Goal: Find specific page/section: Find specific page/section

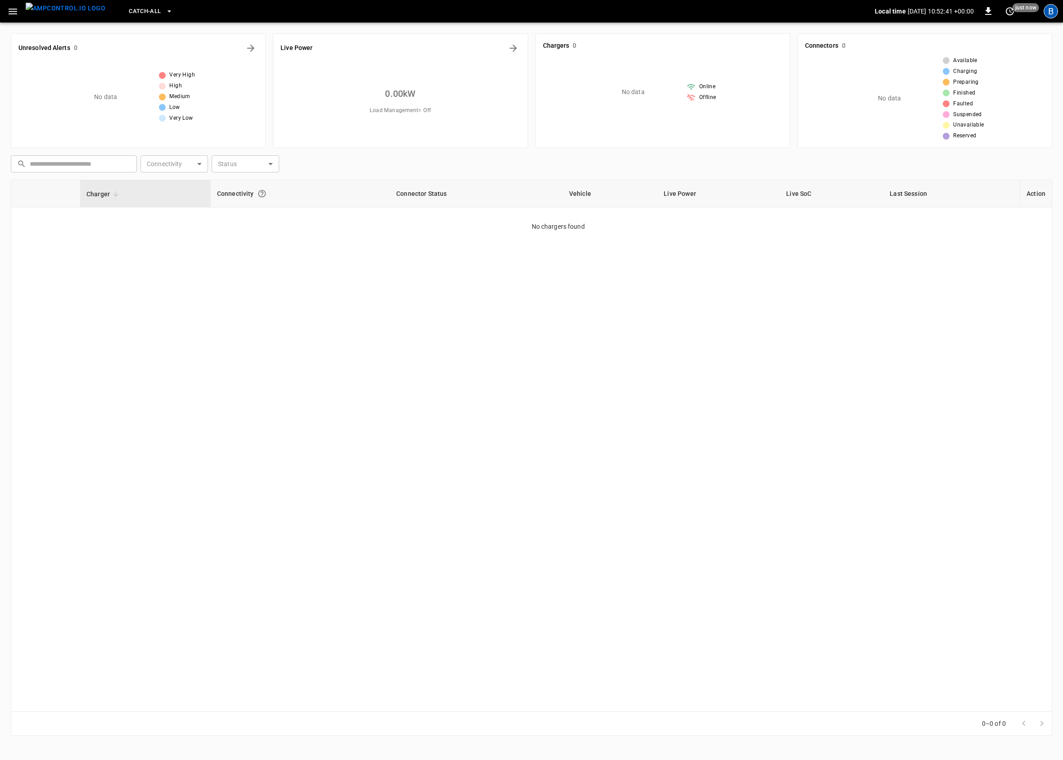
click at [1055, 10] on div "B" at bounding box center [1051, 11] width 14 height 14
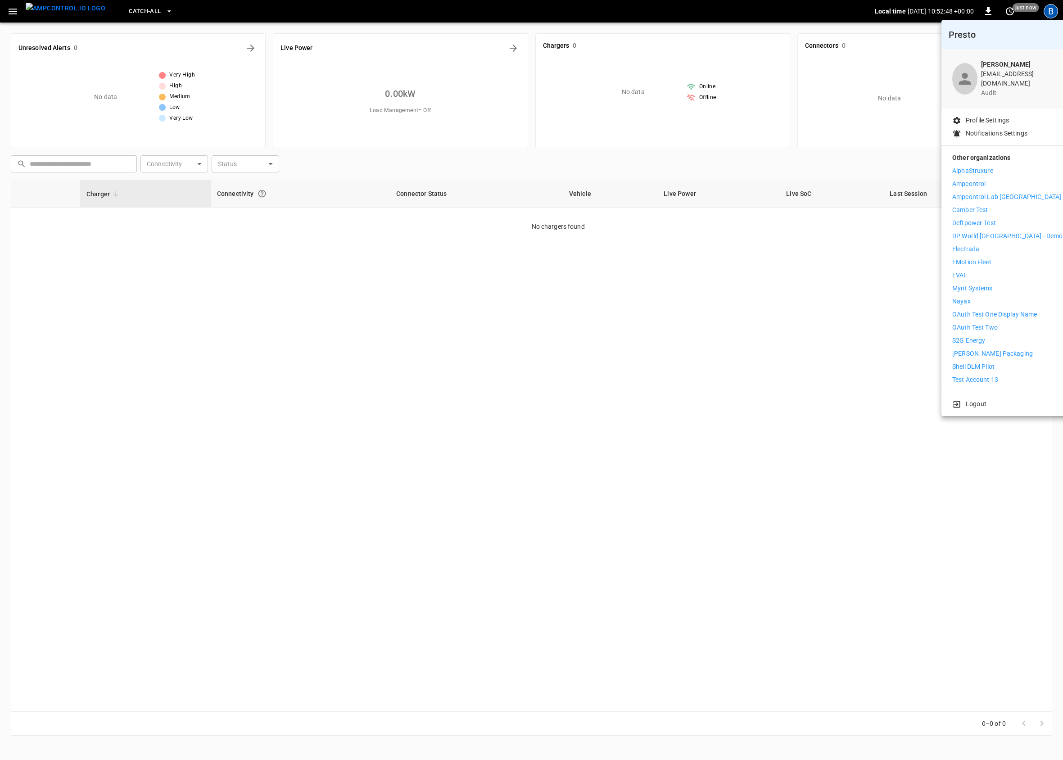
click at [709, 406] on div at bounding box center [531, 380] width 1063 height 760
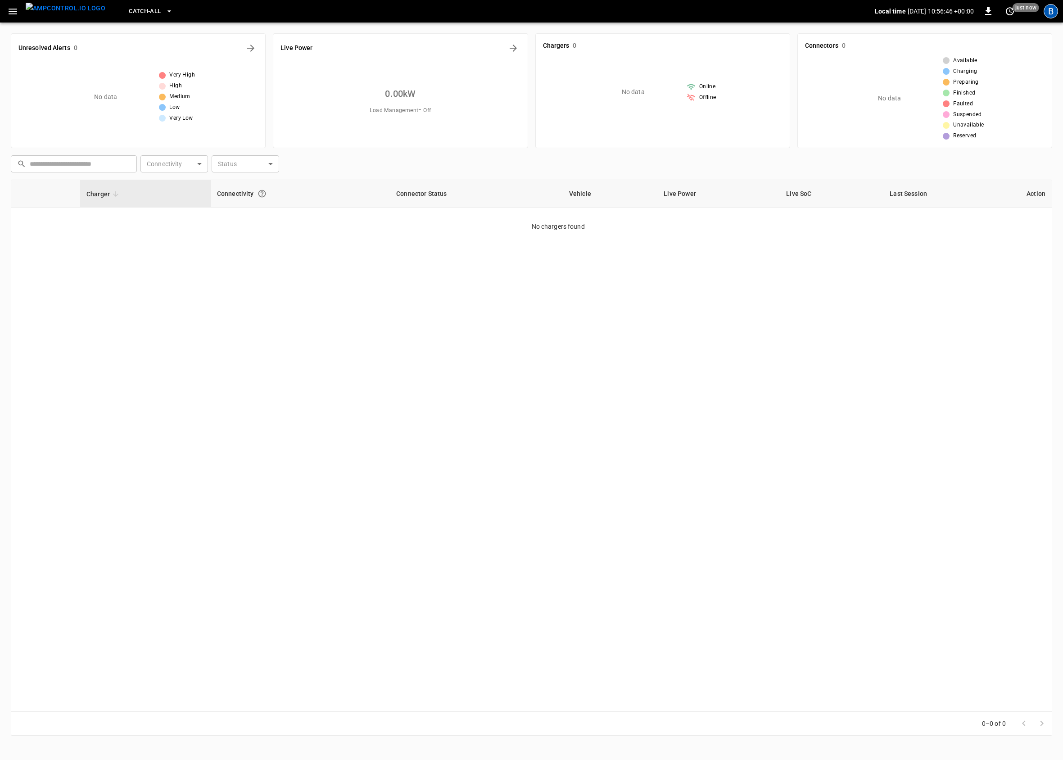
click at [1047, 17] on div "B" at bounding box center [1051, 11] width 14 height 14
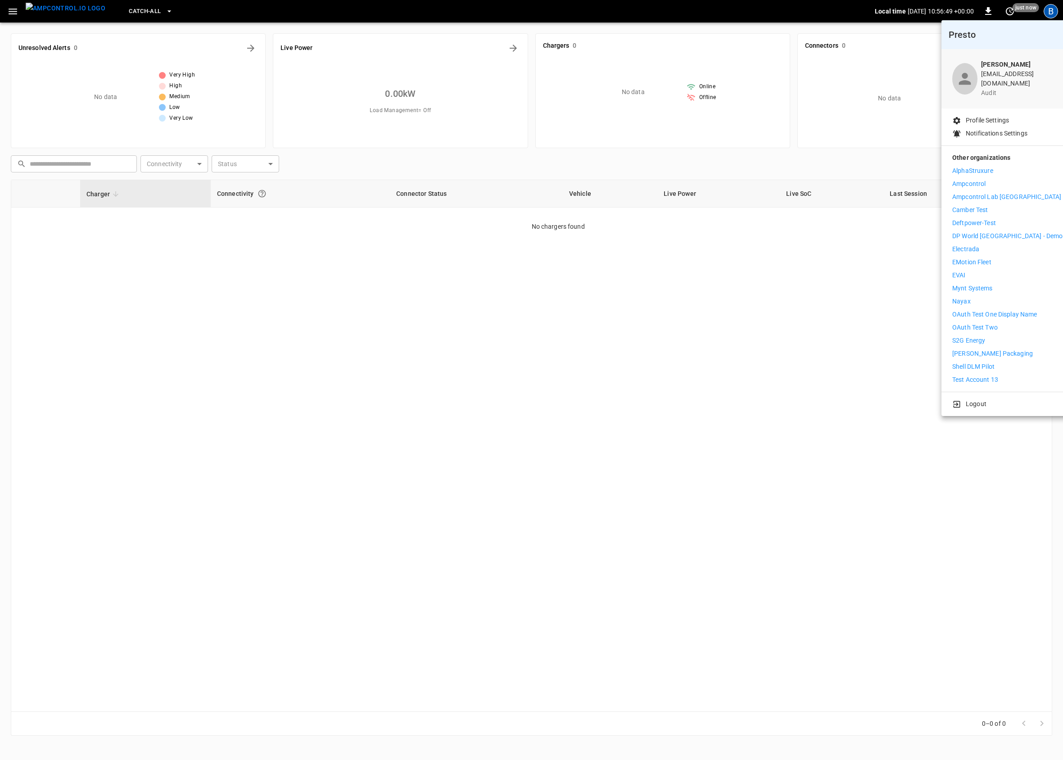
click at [832, 394] on div at bounding box center [531, 380] width 1063 height 760
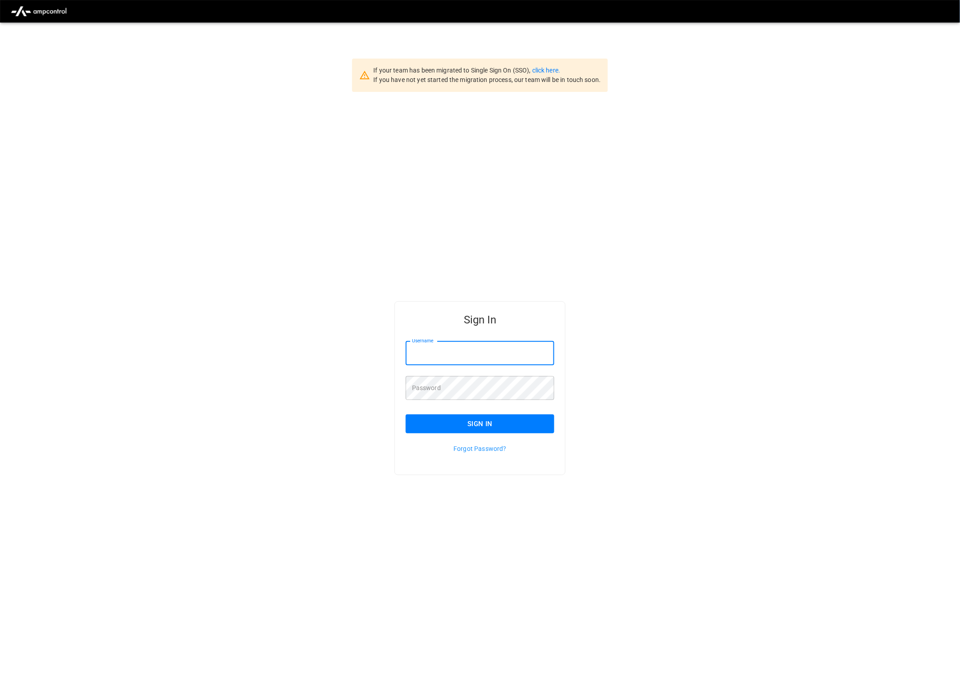
click at [488, 355] on input "Username" at bounding box center [480, 353] width 149 height 24
type input "**********"
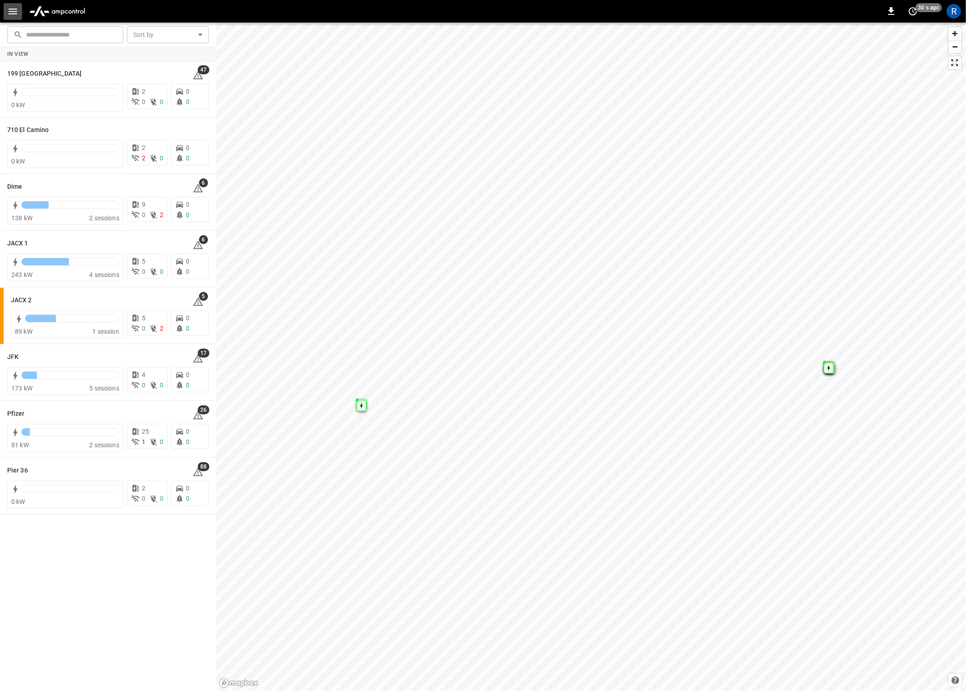
click at [13, 12] on icon "button" at bounding box center [12, 11] width 11 height 11
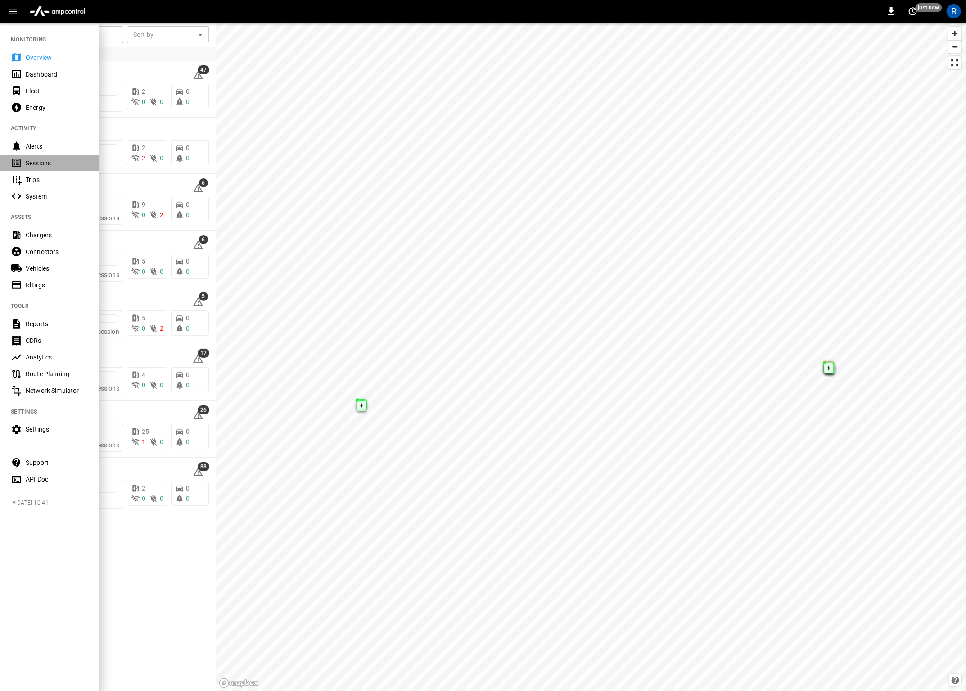
click at [44, 162] on div "Sessions" at bounding box center [57, 162] width 63 height 9
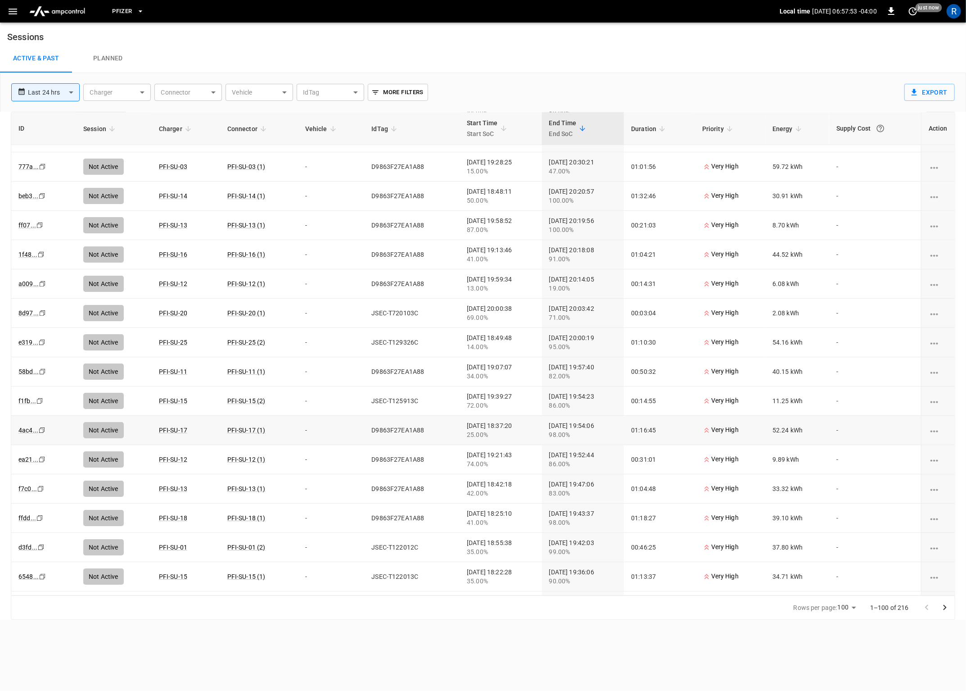
scroll to position [2473, 0]
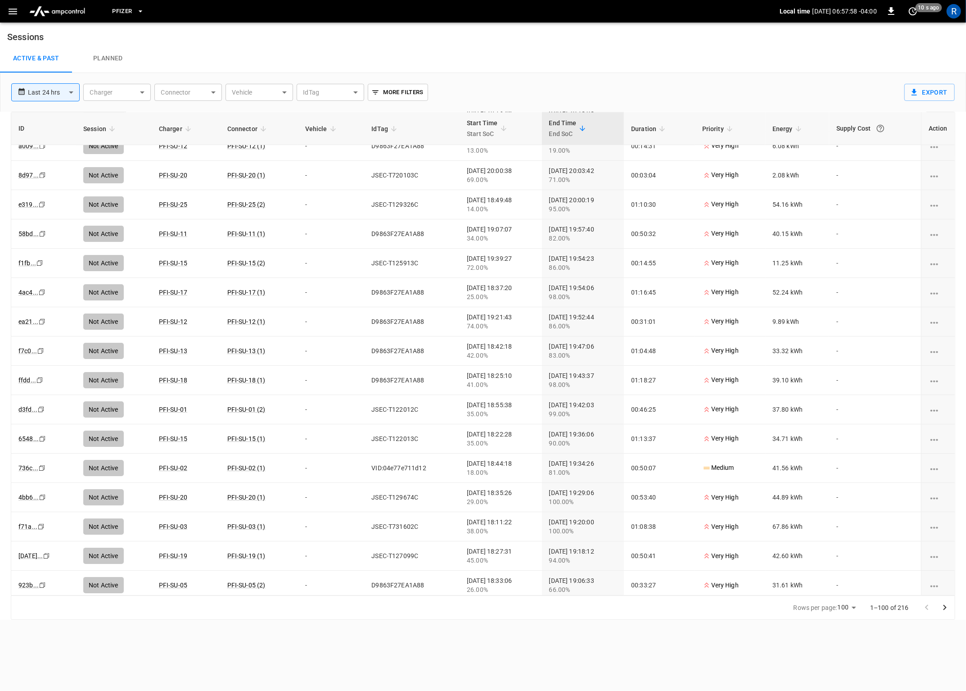
click at [946, 612] on icon "Go to next page" at bounding box center [945, 607] width 11 height 11
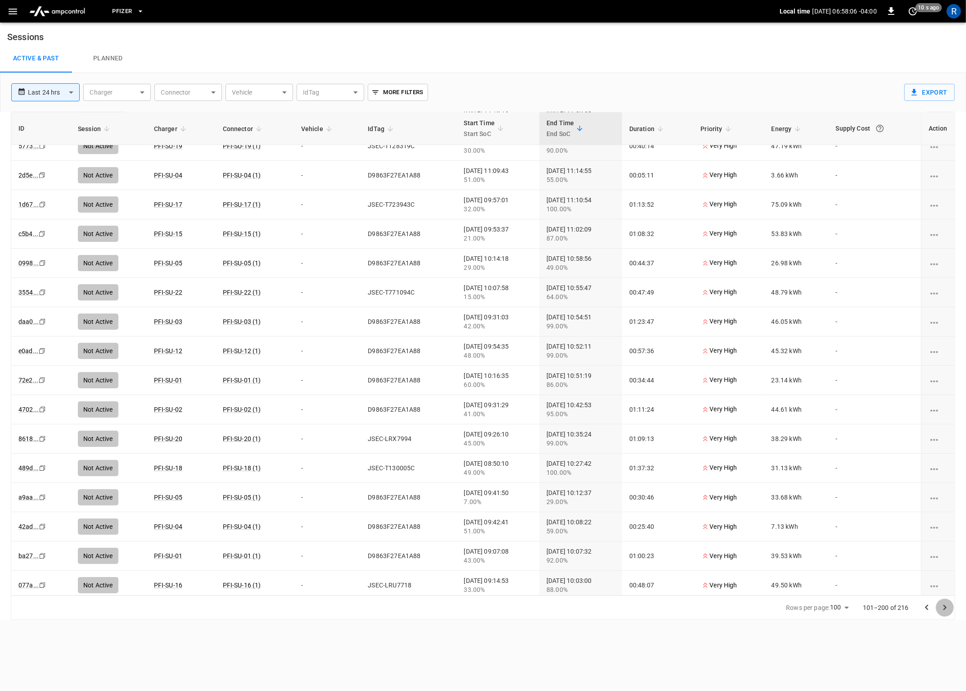
click at [947, 611] on icon "Go to next page" at bounding box center [945, 607] width 11 height 11
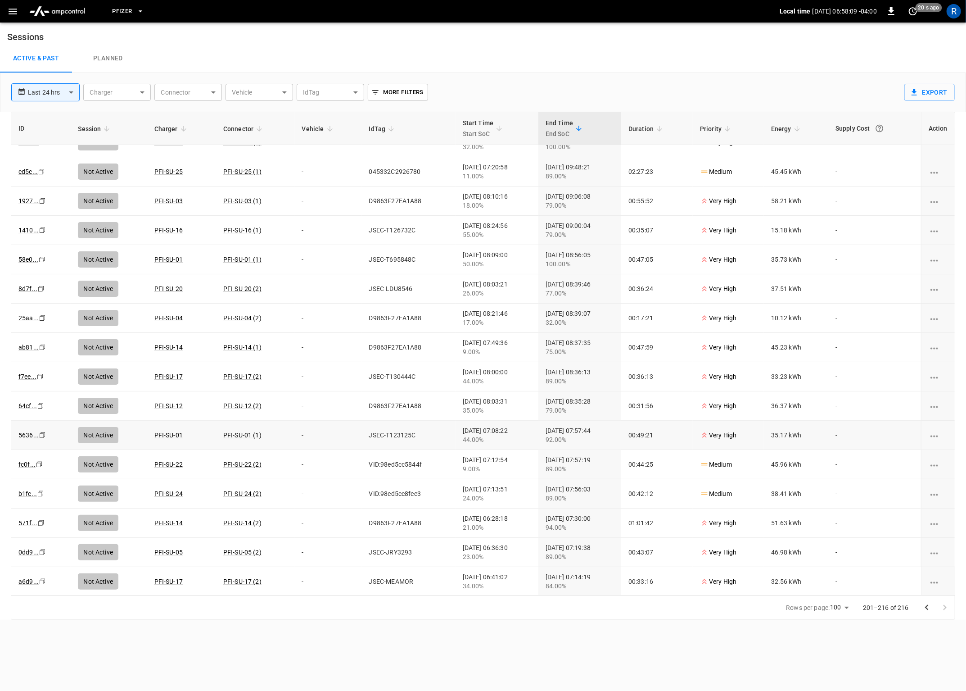
scroll to position [18, 0]
click at [122, 6] on button "Pfizer" at bounding box center [127, 12] width 39 height 18
click at [138, 56] on p "199 [GEOGRAPHIC_DATA]" at bounding box center [153, 54] width 74 height 9
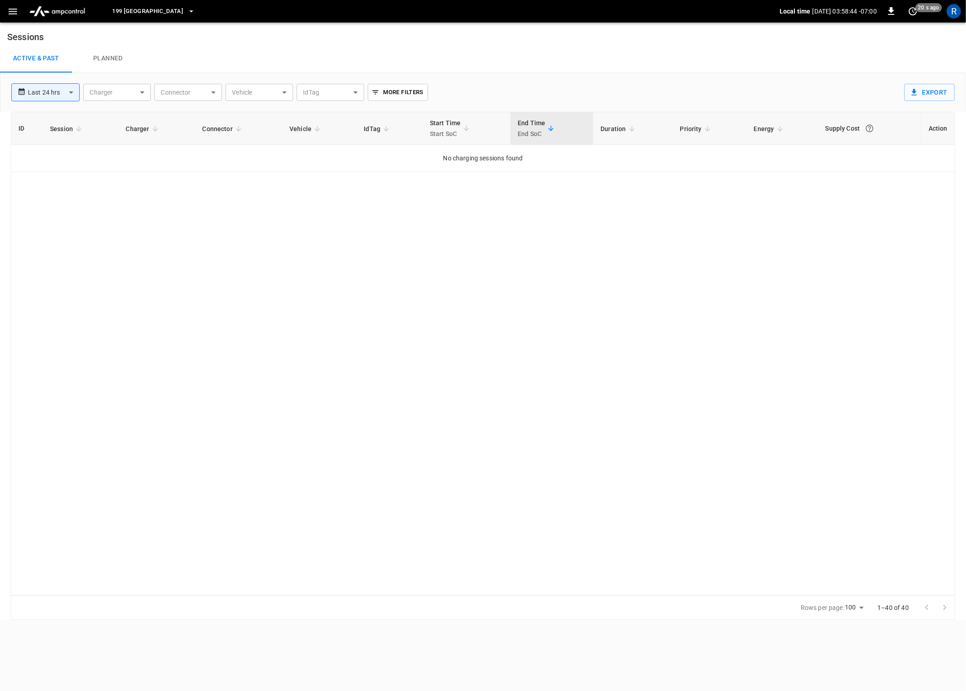
click at [111, 11] on button "199 [GEOGRAPHIC_DATA]" at bounding box center [153, 12] width 90 height 18
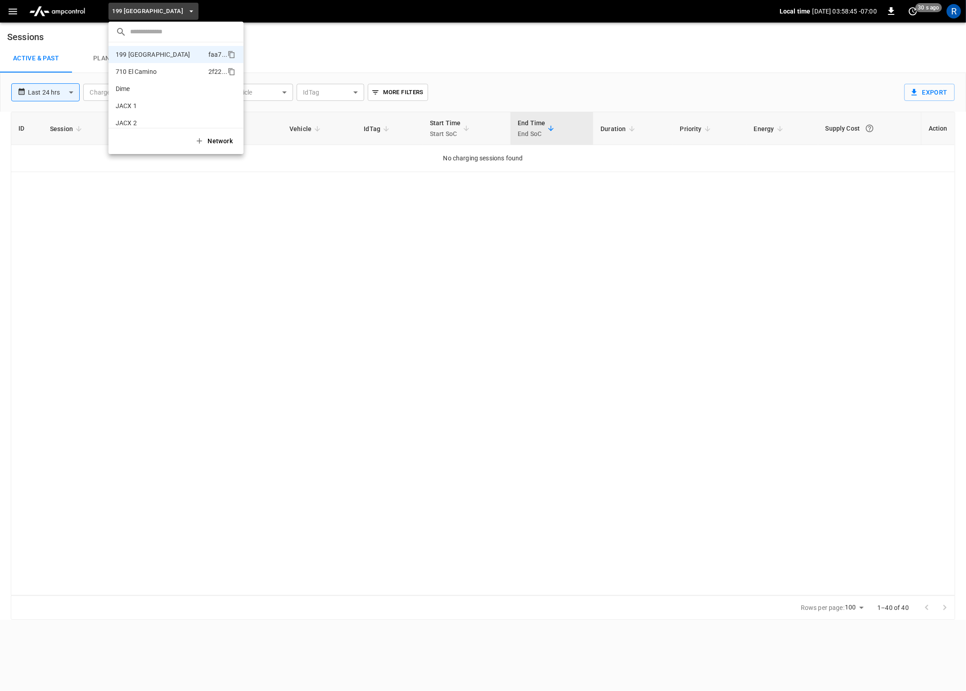
click at [117, 69] on p "710 El Camino" at bounding box center [136, 71] width 41 height 9
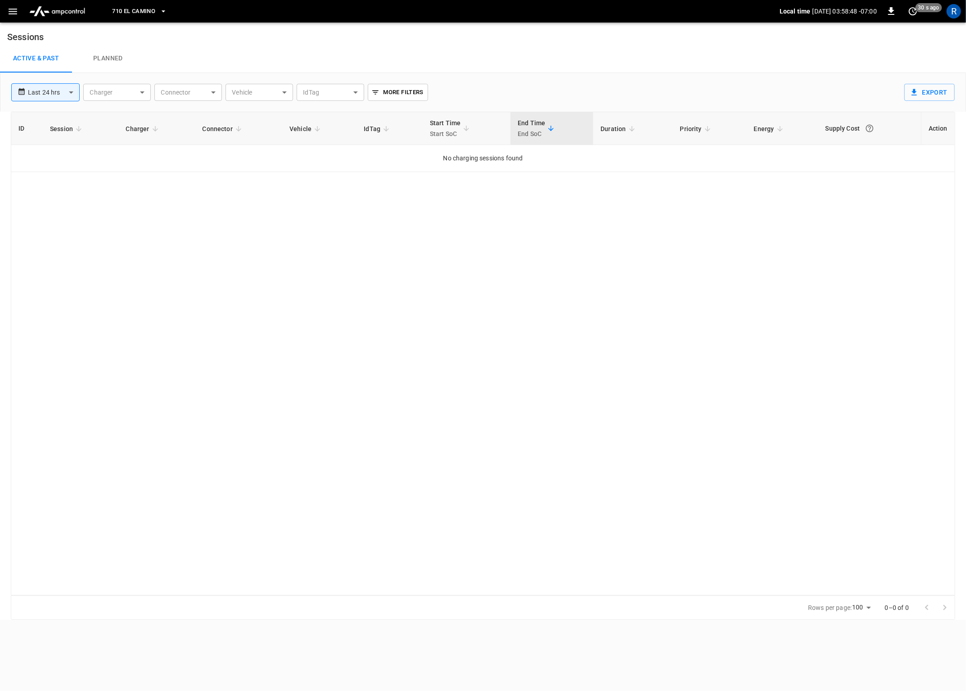
click at [57, 97] on body "**********" at bounding box center [483, 309] width 966 height 619
click at [55, 160] on li "Last 7 days" at bounding box center [45, 156] width 68 height 15
type input "**********"
click at [149, 9] on span "710 El Camino" at bounding box center [133, 11] width 43 height 10
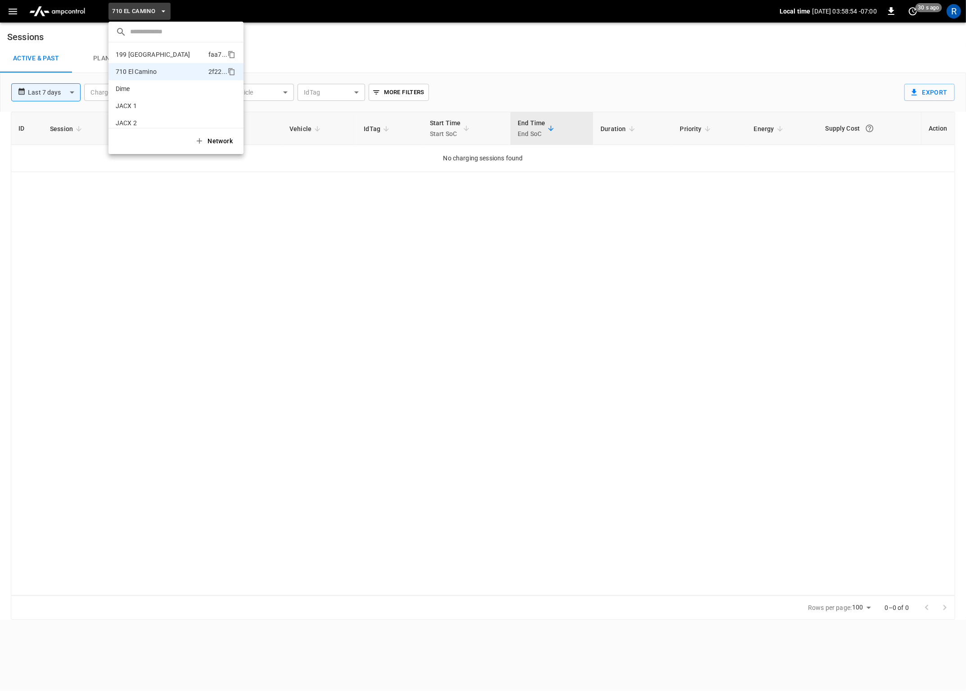
click at [152, 53] on li "199 Erie faa7 ..." at bounding box center [175, 54] width 135 height 17
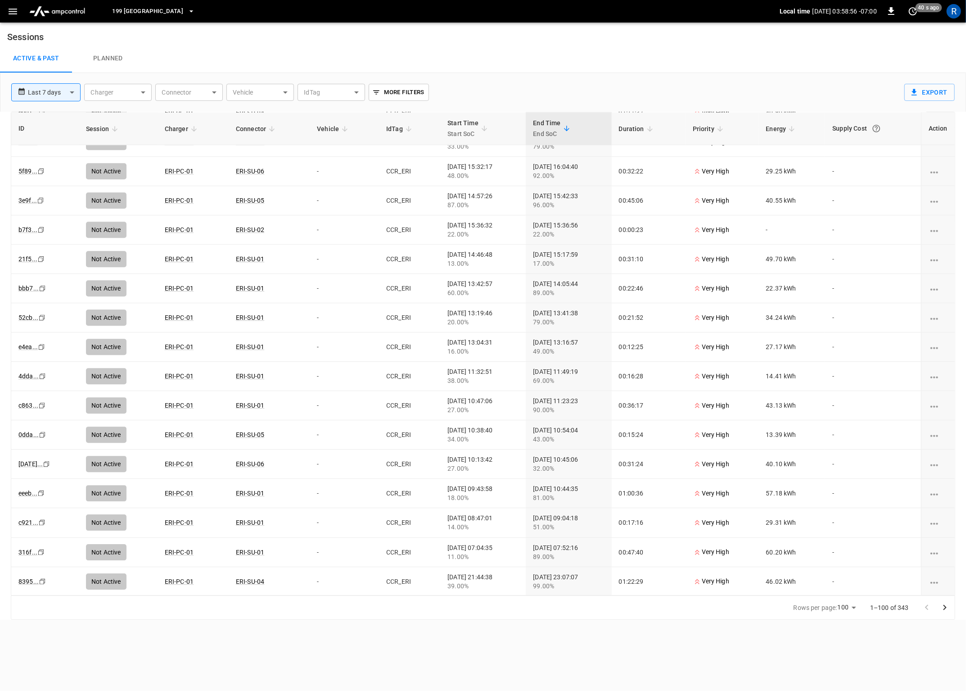
scroll to position [2473, 0]
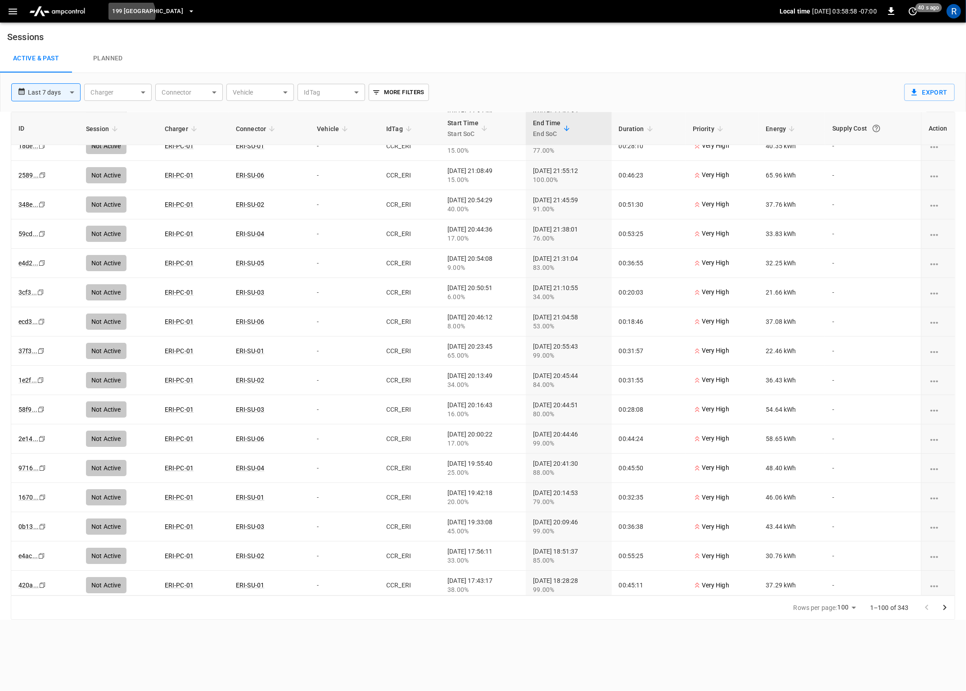
click at [131, 14] on span "199 [GEOGRAPHIC_DATA]" at bounding box center [147, 11] width 71 height 10
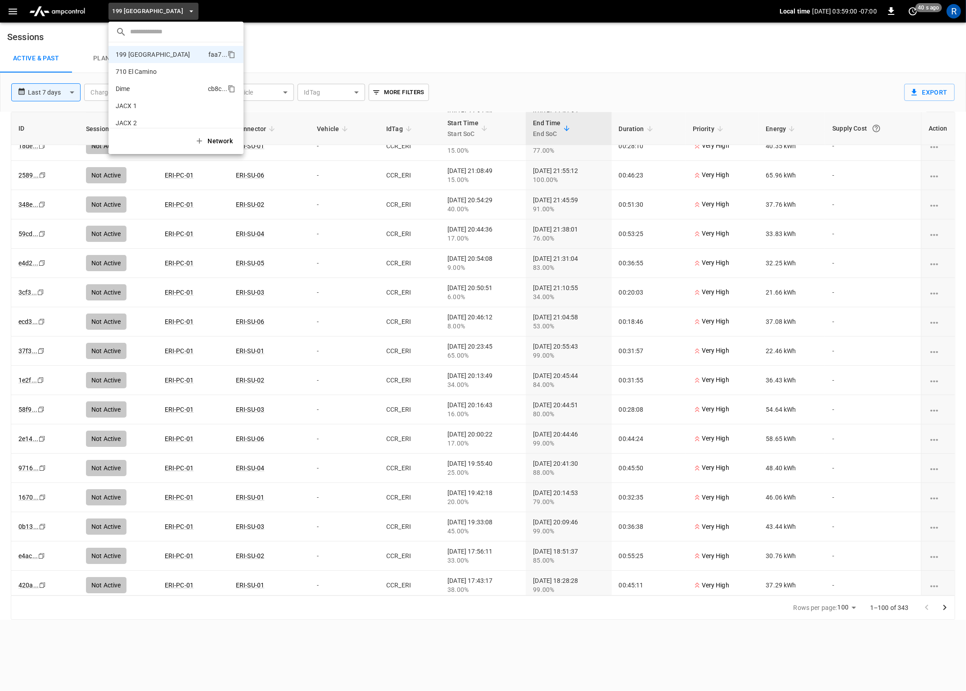
click at [130, 81] on li "Dime cb8c ..." at bounding box center [175, 88] width 135 height 17
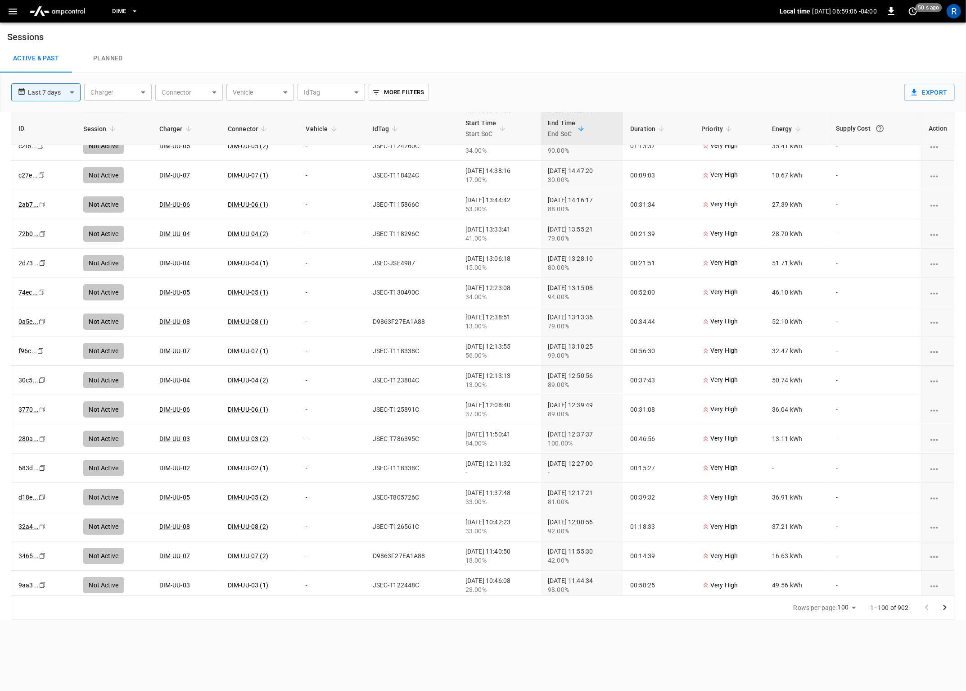
click at [123, 13] on span "Dime" at bounding box center [119, 11] width 14 height 10
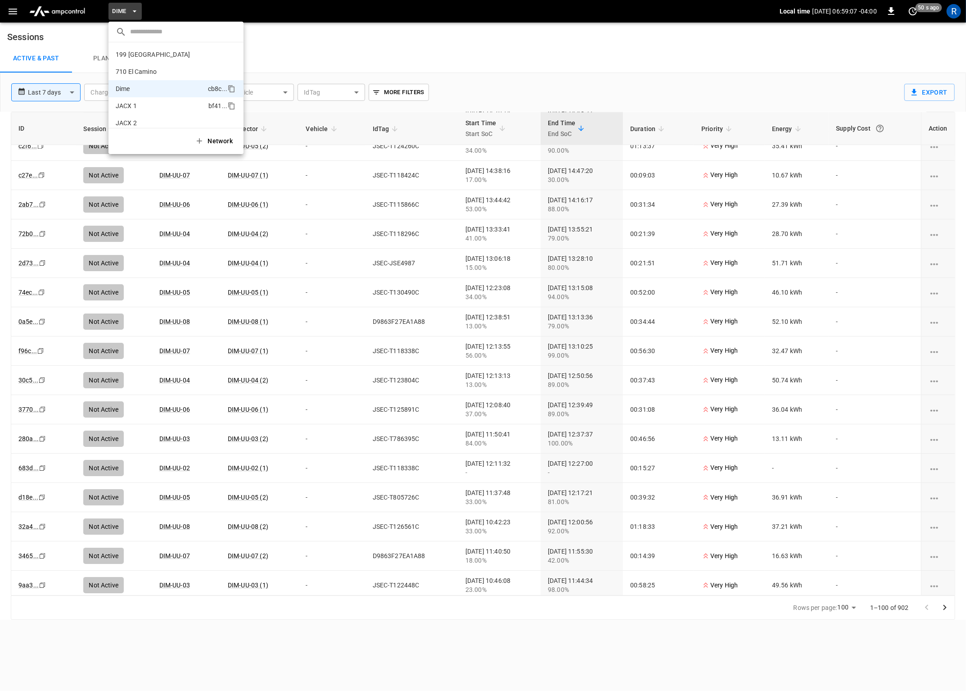
scroll to position [32, 0]
click at [144, 107] on li "JFK 3182 ..." at bounding box center [175, 108] width 135 height 17
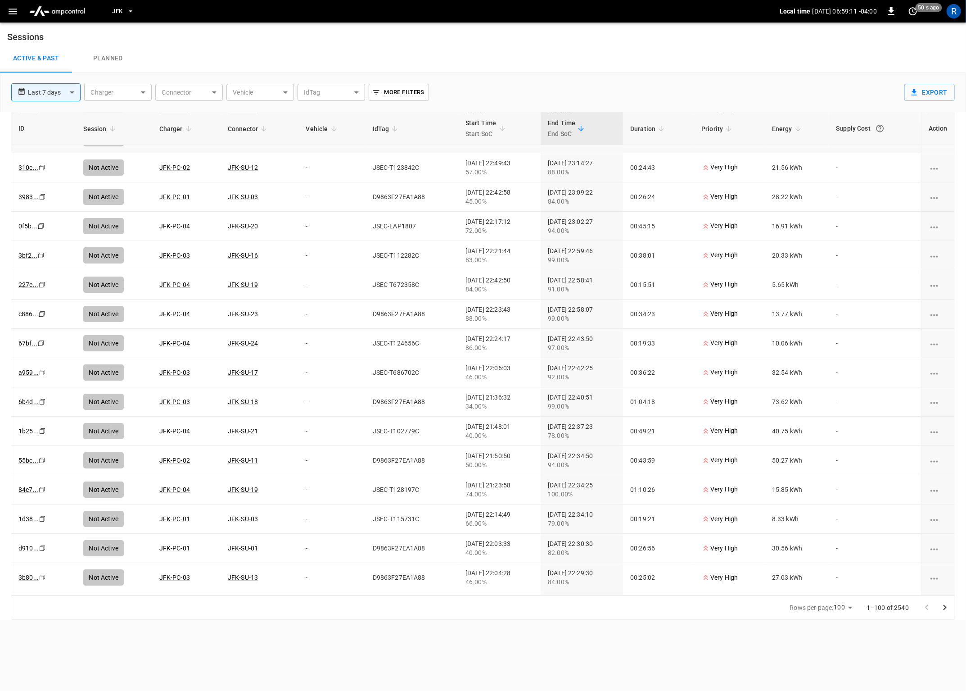
scroll to position [2473, 0]
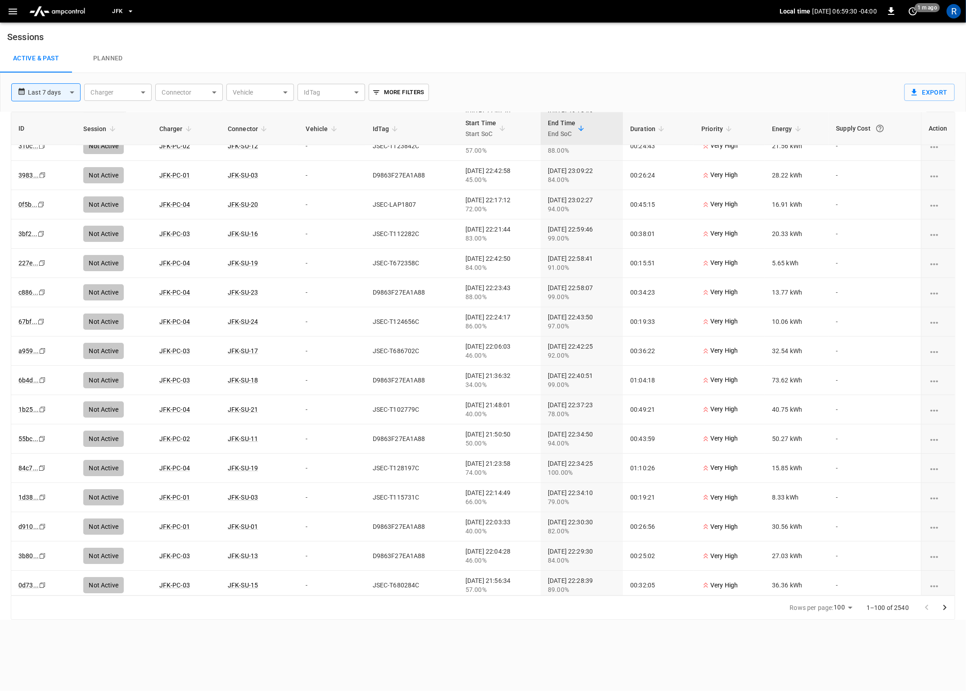
click at [947, 607] on icon "Go to next page" at bounding box center [945, 607] width 11 height 11
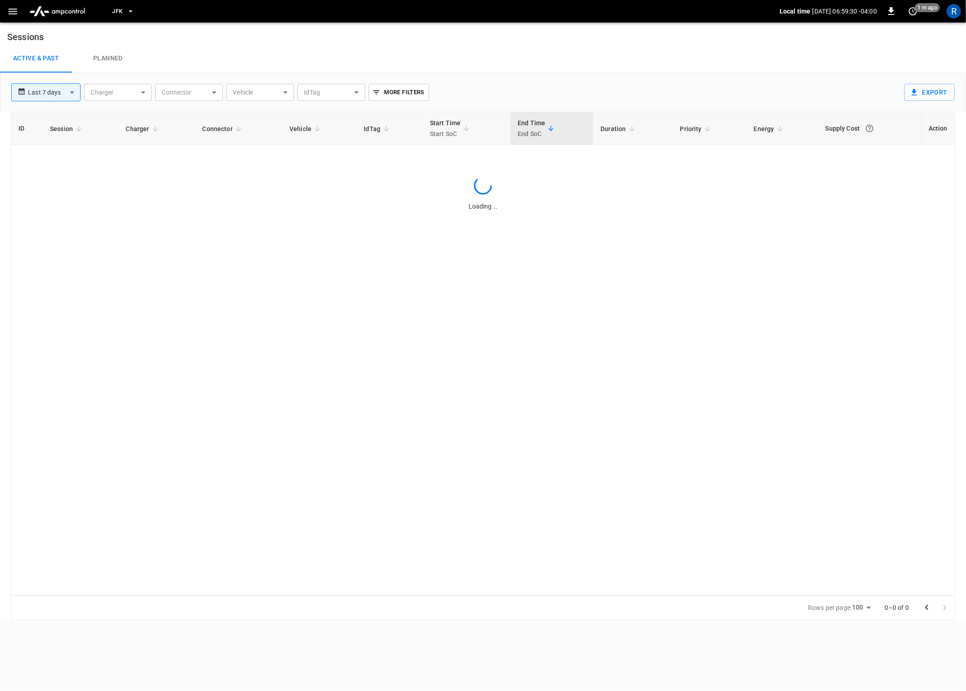
scroll to position [0, 0]
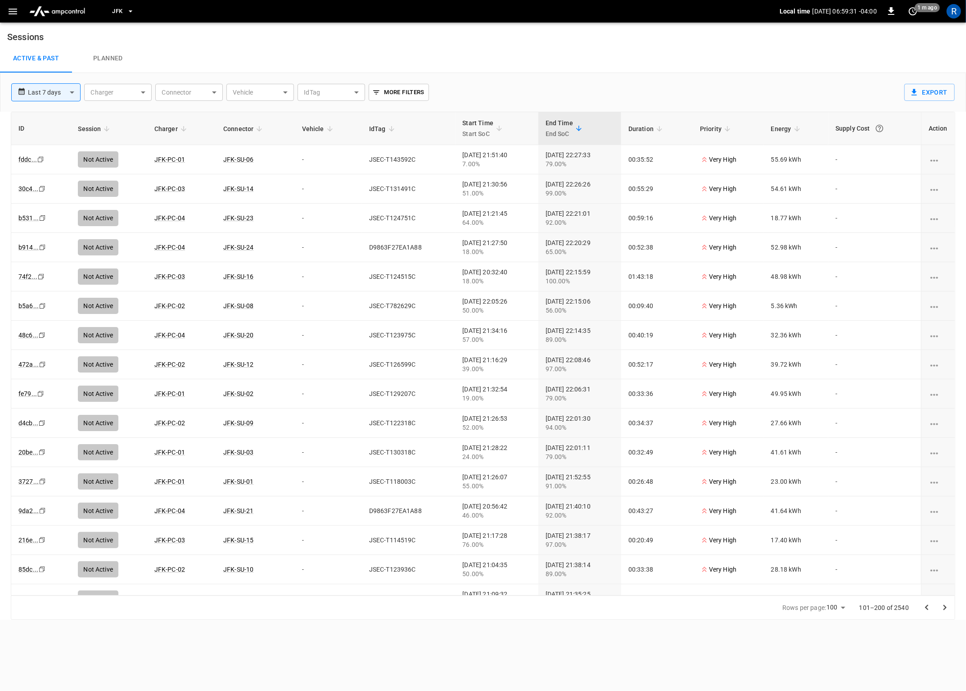
click at [947, 607] on icon "Go to next page" at bounding box center [945, 607] width 11 height 11
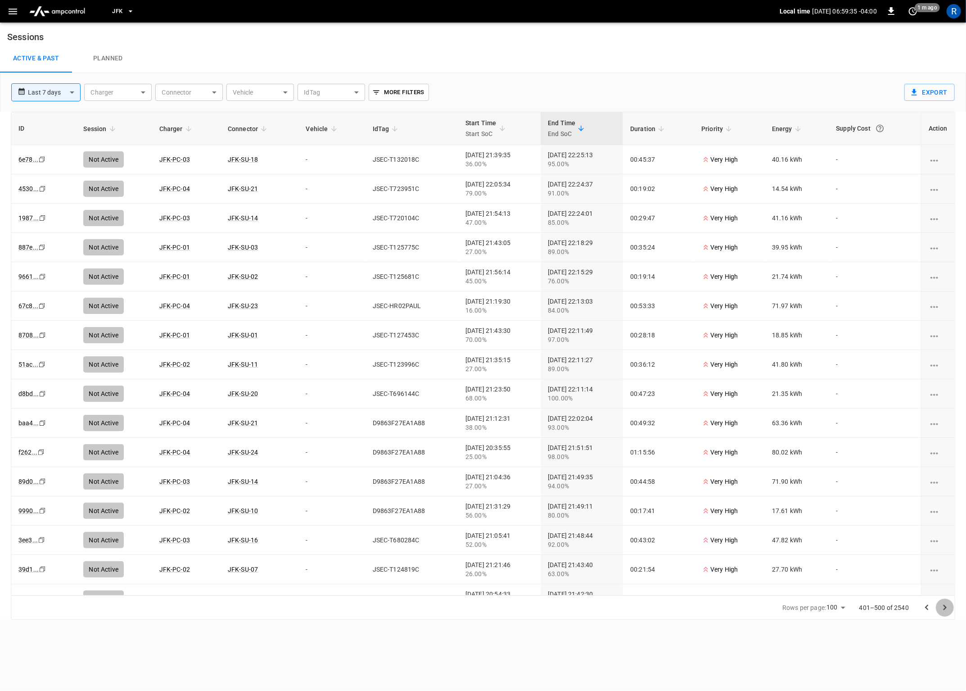
click at [947, 607] on icon "Go to next page" at bounding box center [945, 607] width 11 height 11
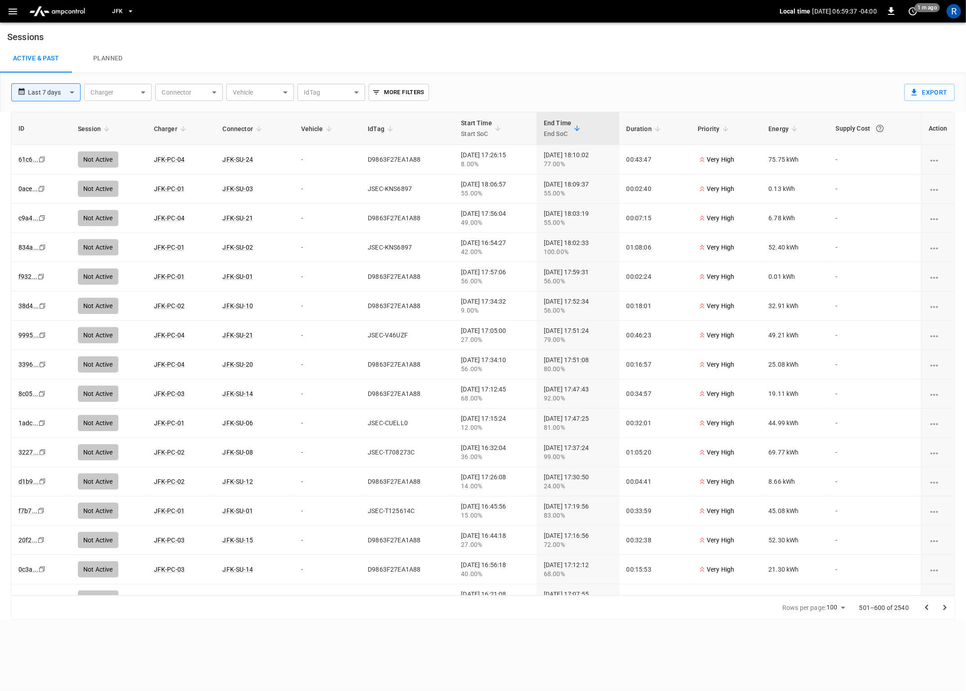
click at [947, 607] on icon "Go to next page" at bounding box center [945, 607] width 11 height 11
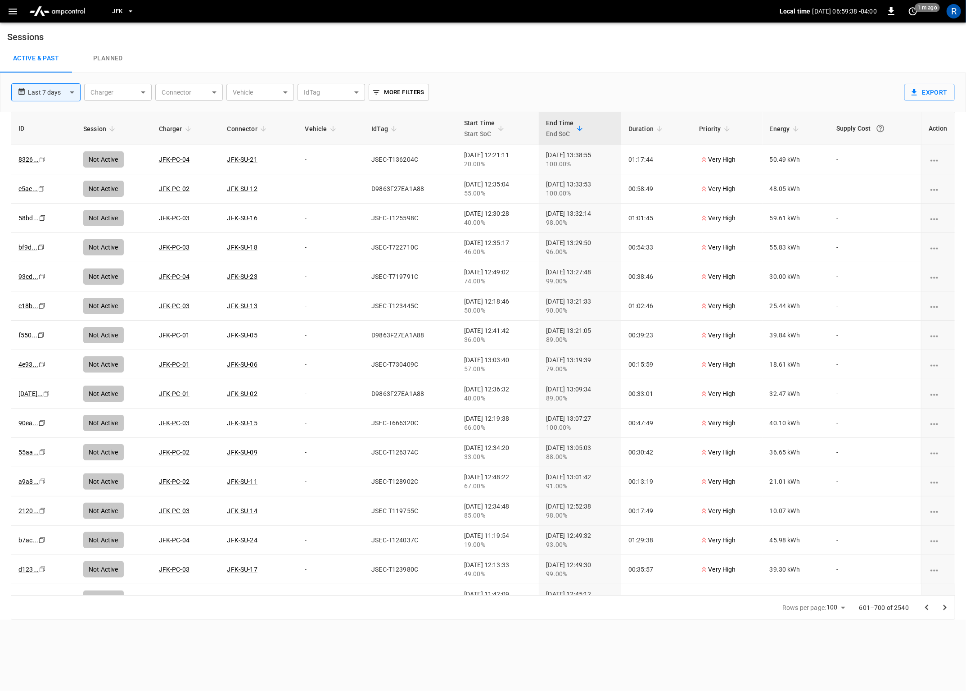
click at [121, 14] on span "JFK" at bounding box center [117, 11] width 10 height 10
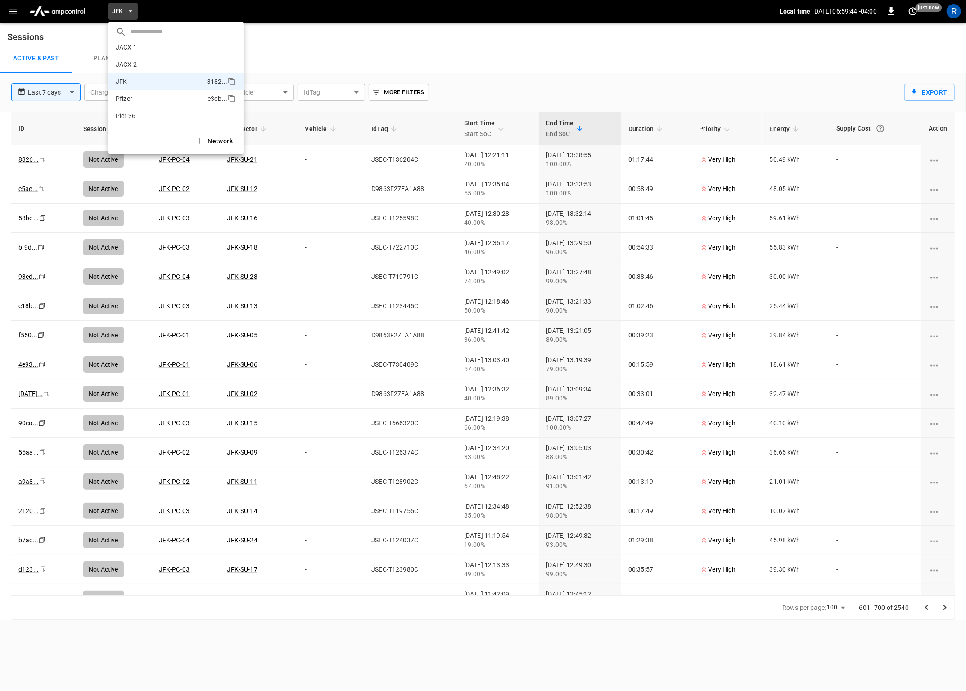
click at [165, 102] on li "Pfizer e3db ..." at bounding box center [175, 98] width 135 height 17
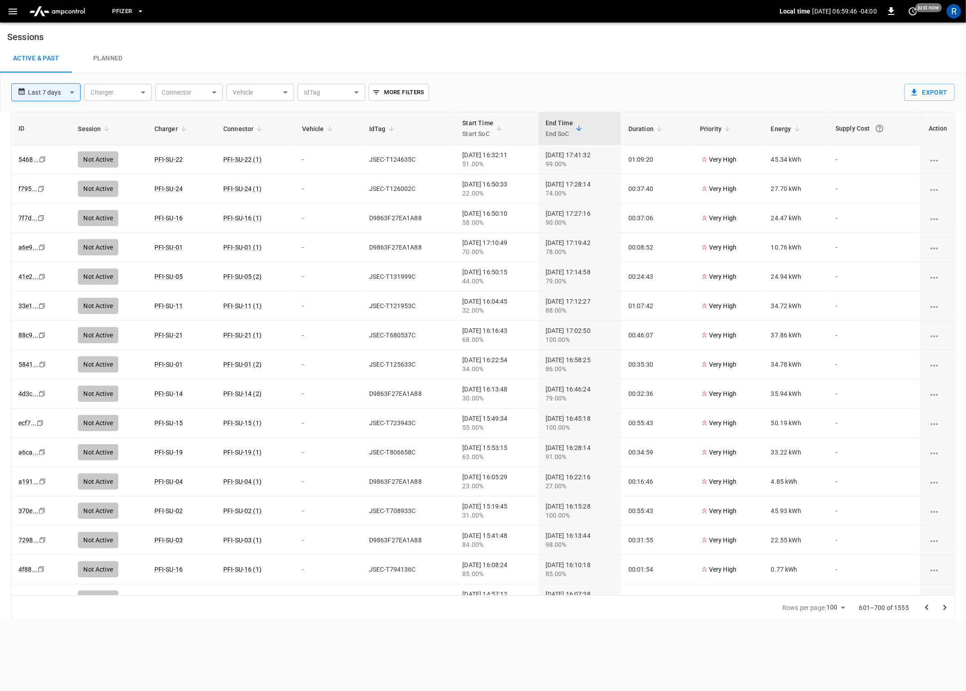
click at [125, 16] on button "Pfizer" at bounding box center [127, 12] width 39 height 18
click at [404, 109] on div at bounding box center [483, 345] width 966 height 691
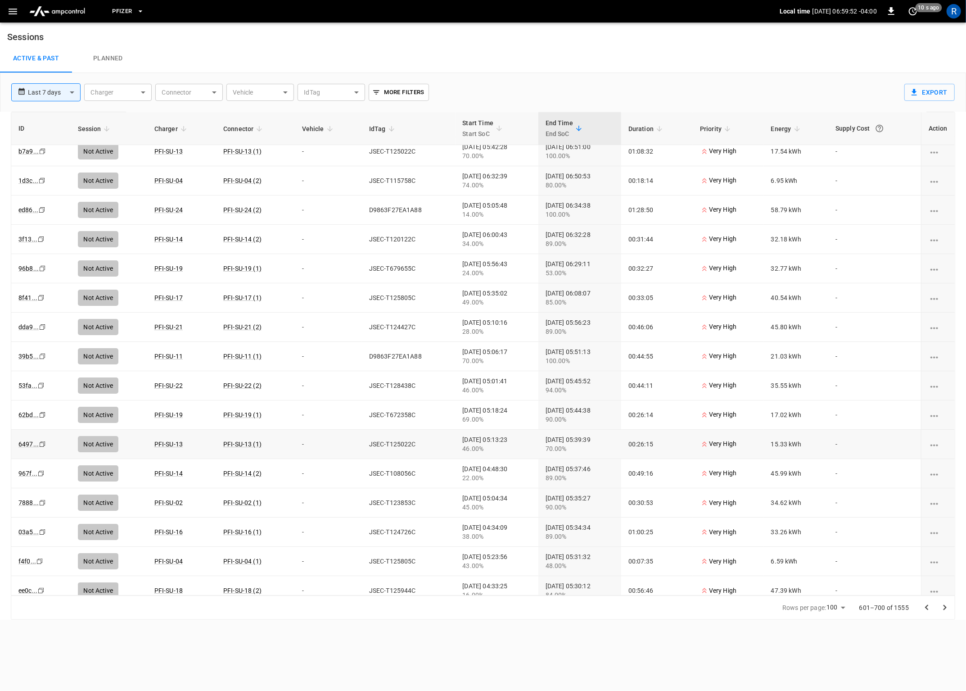
scroll to position [2473, 0]
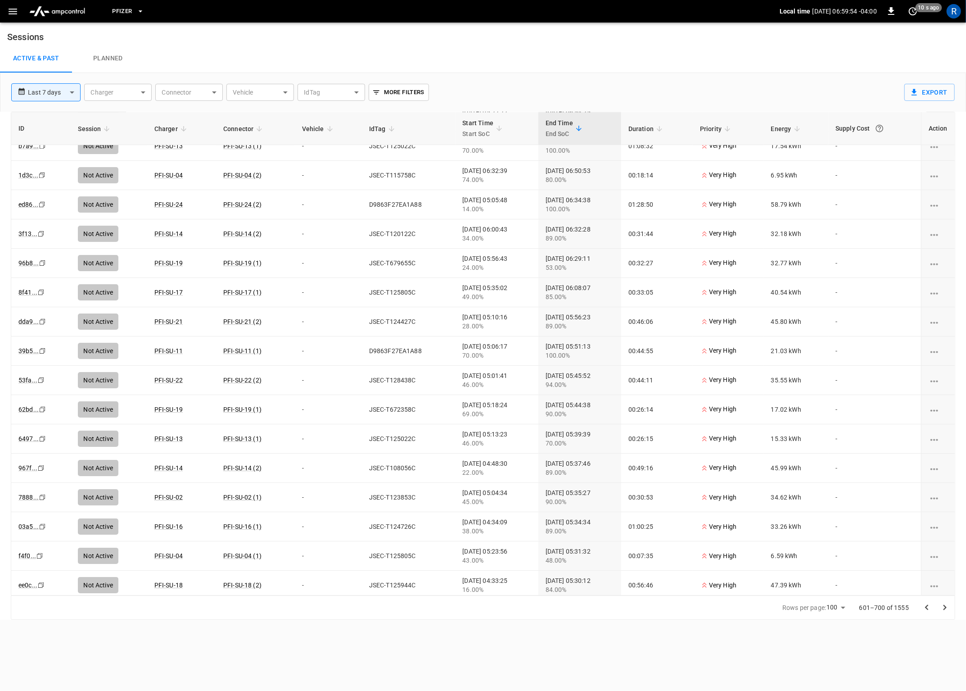
click at [947, 606] on icon "Go to next page" at bounding box center [945, 607] width 11 height 11
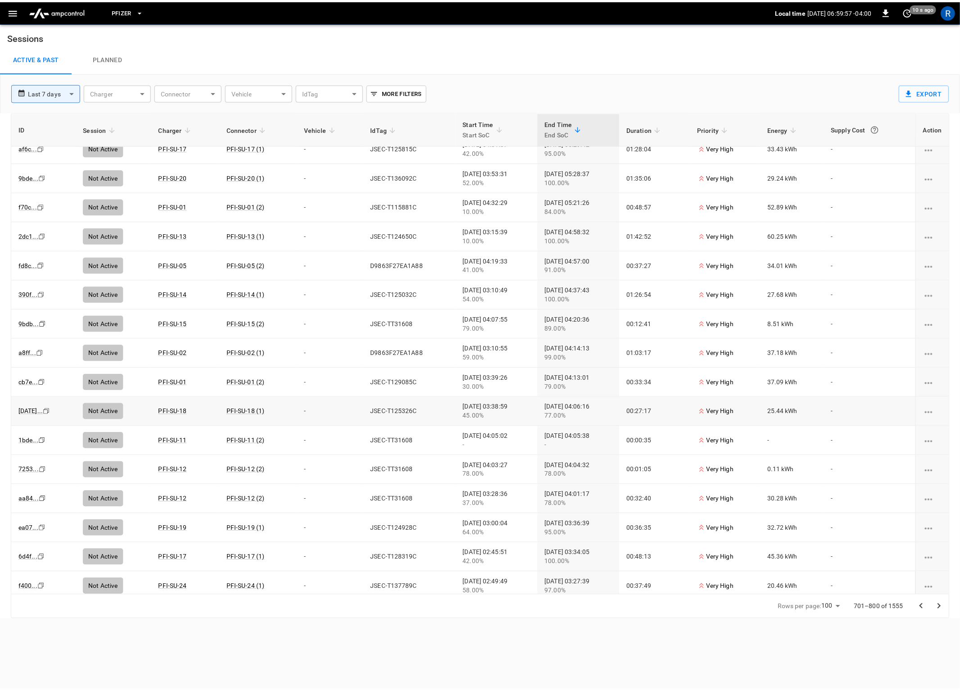
scroll to position [25, 0]
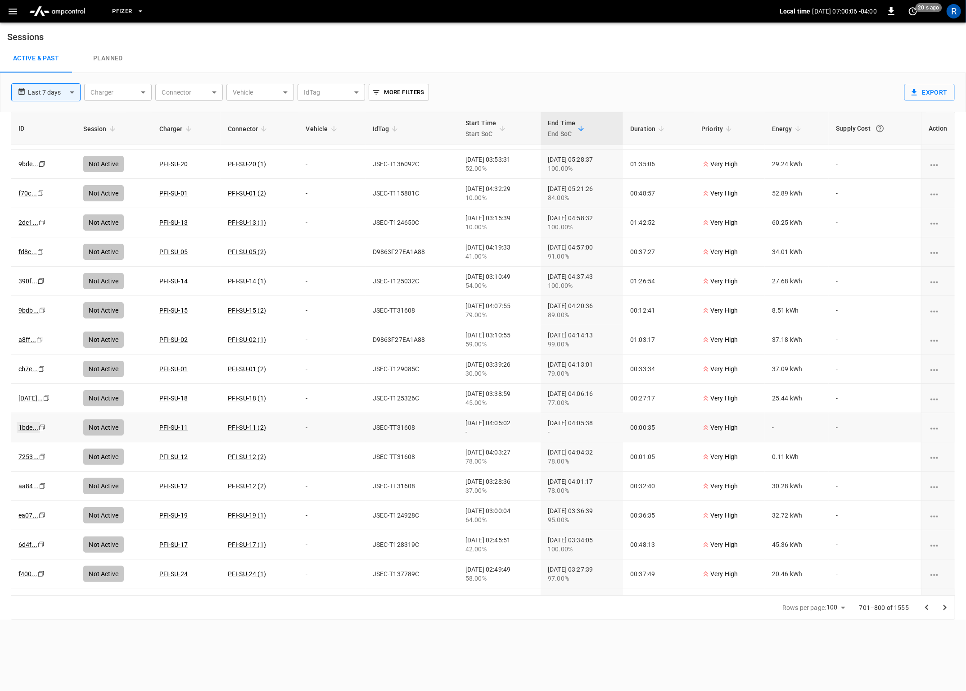
click at [32, 426] on link "1bde ..." at bounding box center [28, 427] width 23 height 11
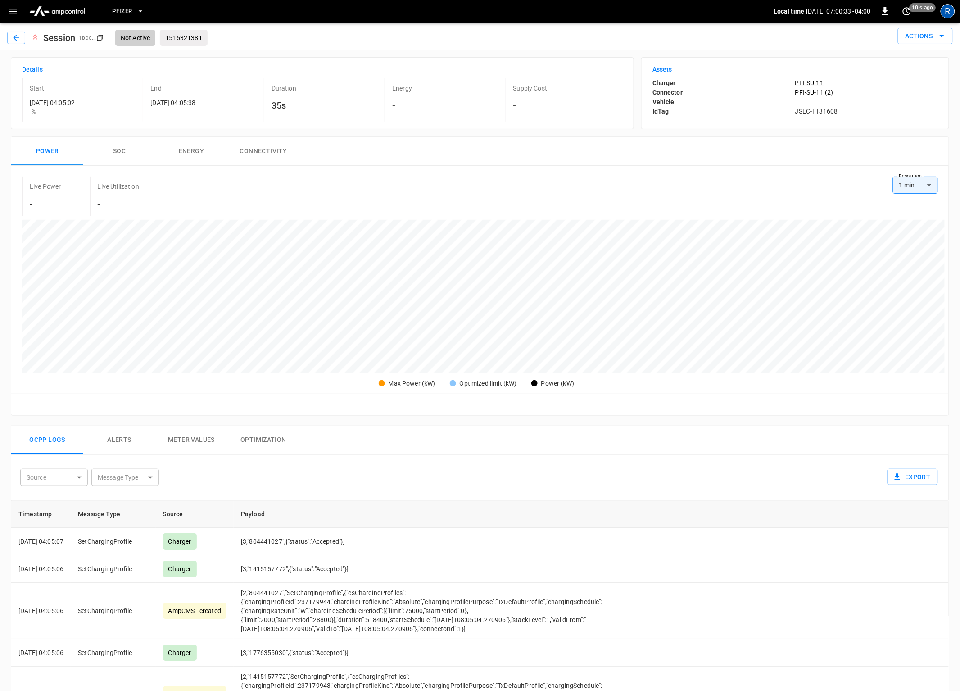
click at [953, 9] on div "R" at bounding box center [947, 11] width 14 height 14
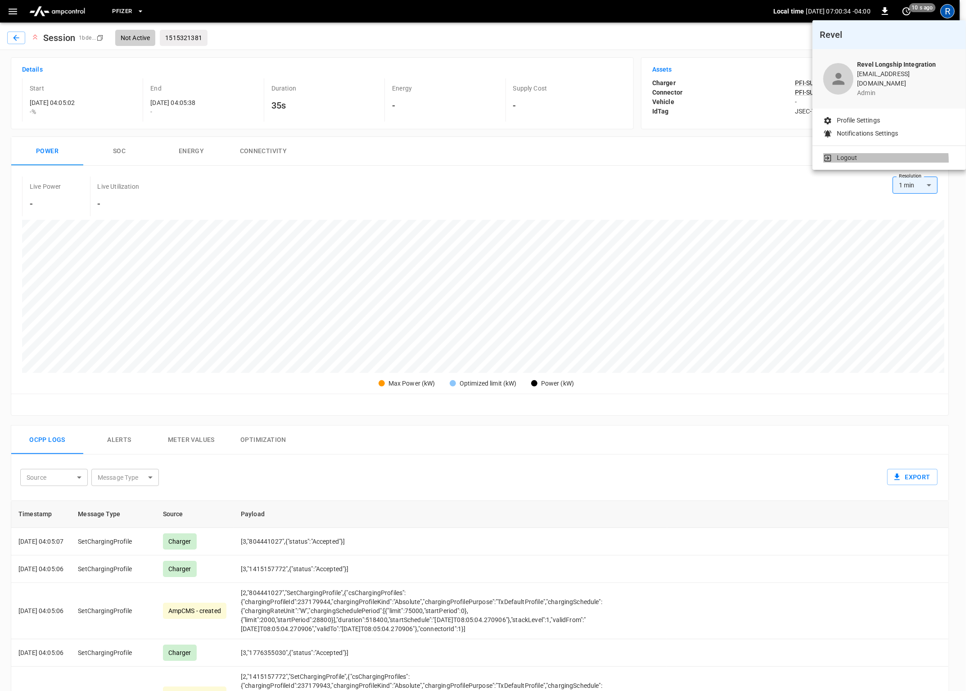
click at [867, 155] on li "Logout" at bounding box center [889, 157] width 132 height 9
